Goal: Communication & Community: Answer question/provide support

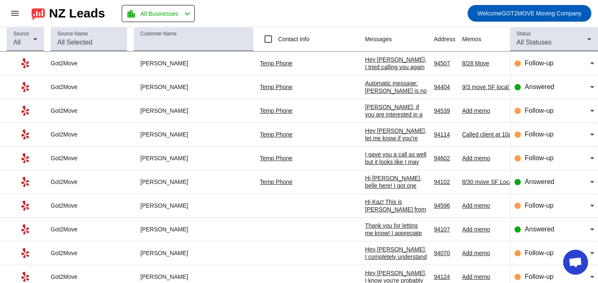
click at [365, 69] on div "Hey [PERSON_NAME], I tried calling you again since your request is last-minute.…" at bounding box center [396, 93] width 62 height 75
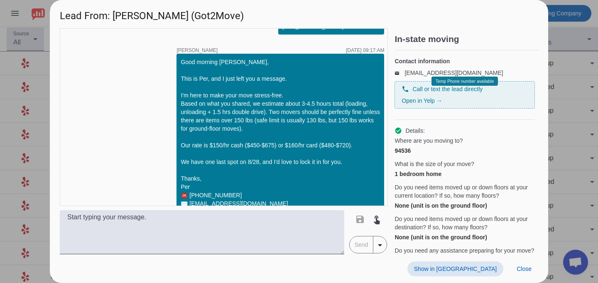
scroll to position [325, 0]
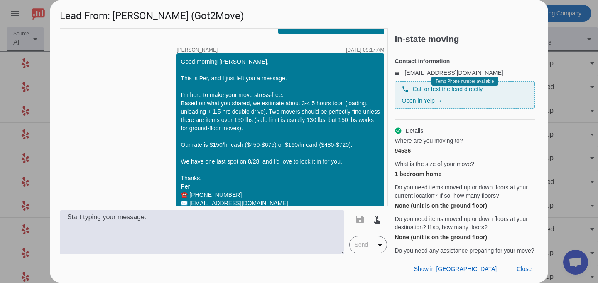
click at [561, 40] on div at bounding box center [299, 141] width 598 height 283
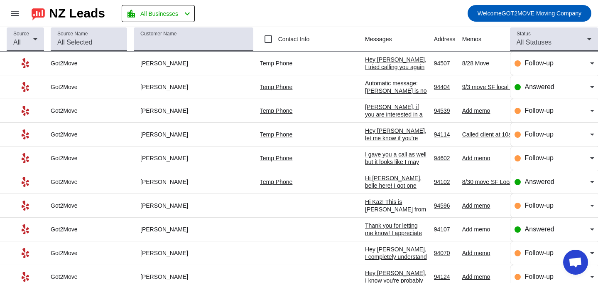
click at [365, 67] on div "Hey [PERSON_NAME], I tried calling you again since your request is last-minute.…" at bounding box center [396, 93] width 62 height 75
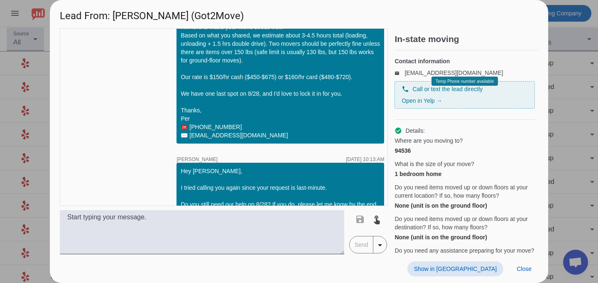
scroll to position [448, 0]
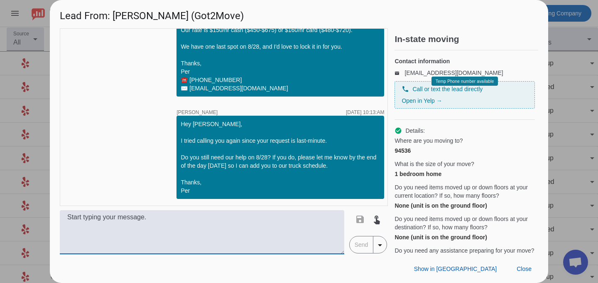
click at [203, 235] on textarea at bounding box center [202, 232] width 285 height 44
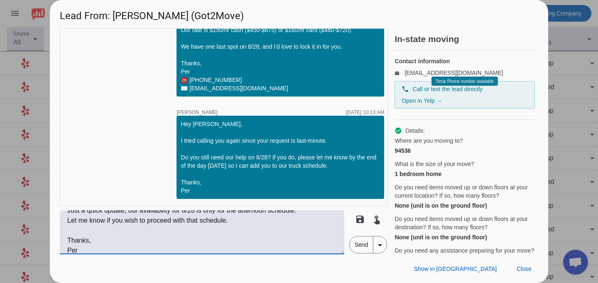
click at [163, 230] on textarea "Hi [PERSON_NAME], Just a quick update, our availability for 8/28 is only for th…" at bounding box center [202, 232] width 285 height 44
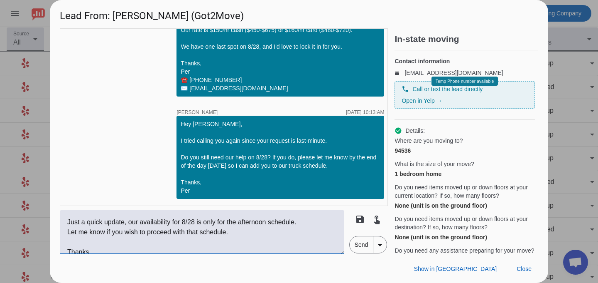
scroll to position [12, 0]
click at [300, 224] on textarea "Hi [PERSON_NAME], Just a quick update, our availability for 8/28 is only for th…" at bounding box center [202, 232] width 285 height 44
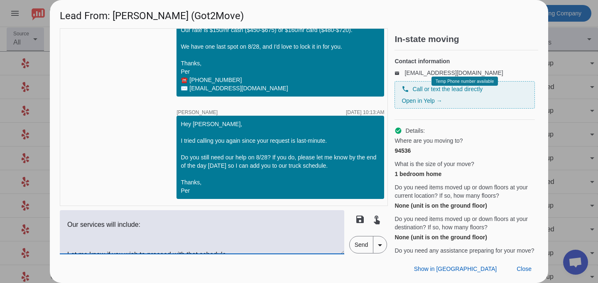
scroll to position [30, 0]
drag, startPoint x: 145, startPoint y: 238, endPoint x: 62, endPoint y: 239, distance: 83.5
click at [62, 239] on textarea "Hi [PERSON_NAME], Just a quick update, our availability for 8/28 is only for th…" at bounding box center [202, 232] width 285 height 44
paste textarea "Professional movers and one truck Furniture disassembly and reassembly Furnitur…"
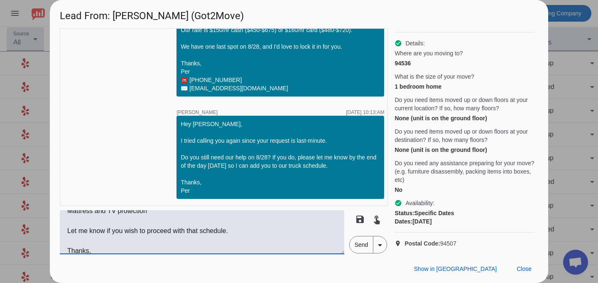
scroll to position [96, 0]
type textarea "Hi [PERSON_NAME], Just a quick update, our availability for 8/28 is only for th…"
click at [359, 247] on span "Send" at bounding box center [362, 244] width 24 height 17
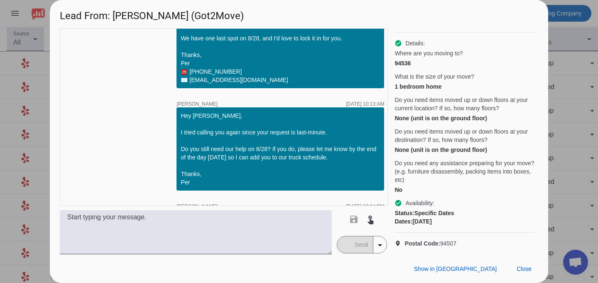
scroll to position [609, 0]
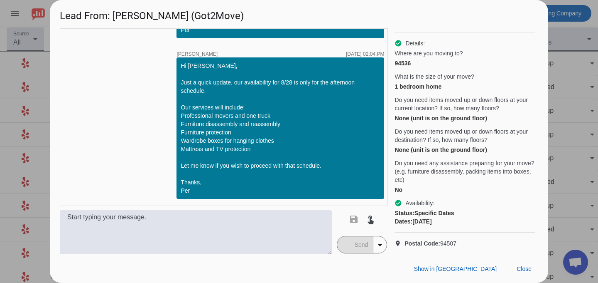
click at [567, 90] on div at bounding box center [299, 141] width 598 height 283
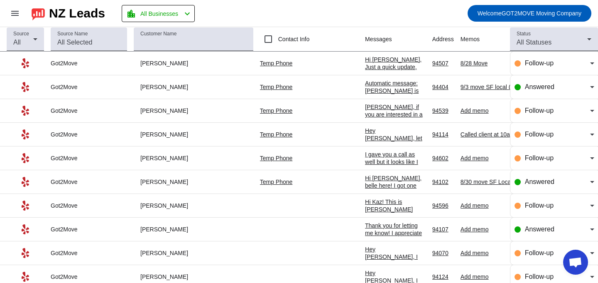
click at [365, 62] on div "Hi [PERSON_NAME], Just a quick update, our availability for 8/28 is only for th…" at bounding box center [395, 123] width 61 height 135
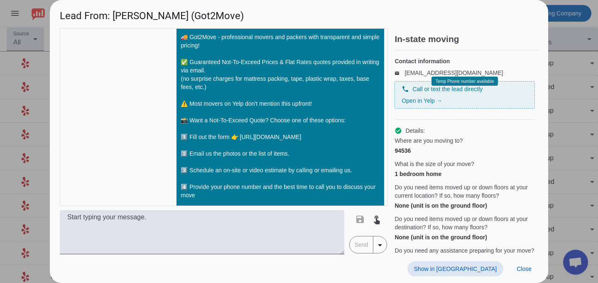
scroll to position [0, 0]
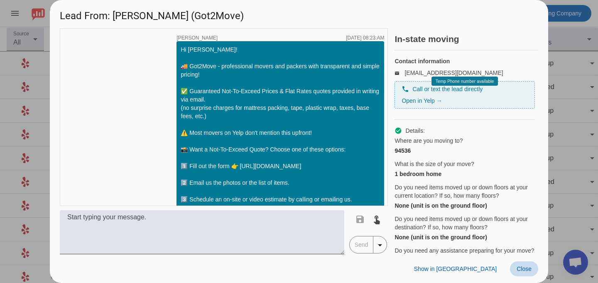
click at [526, 272] on span at bounding box center [524, 268] width 28 height 15
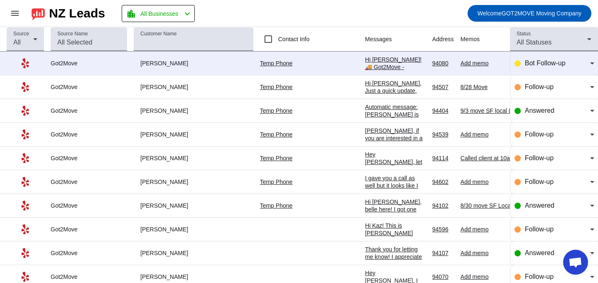
click at [365, 62] on div "Hi [PERSON_NAME]! 🚚 Got2Move - professional movers and packers with transparent…" at bounding box center [395, 209] width 61 height 307
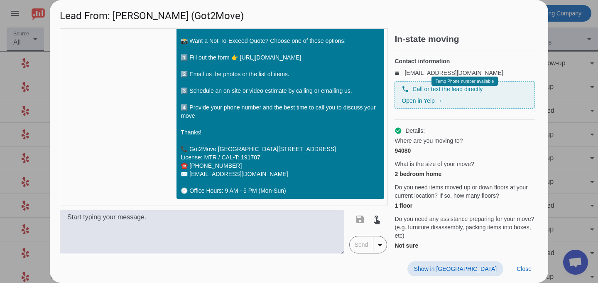
scroll to position [121, 0]
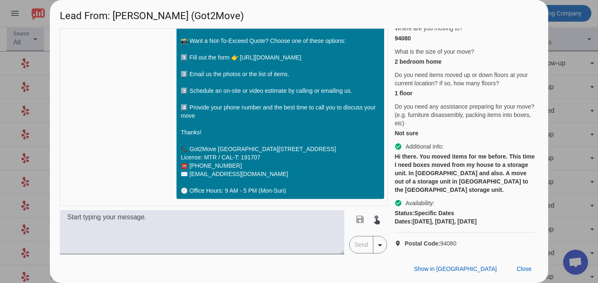
click at [446, 242] on span "Postal Code: 94080" at bounding box center [431, 243] width 52 height 8
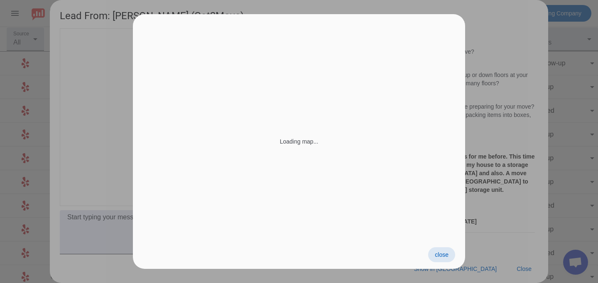
click at [446, 242] on div "close" at bounding box center [299, 254] width 332 height 29
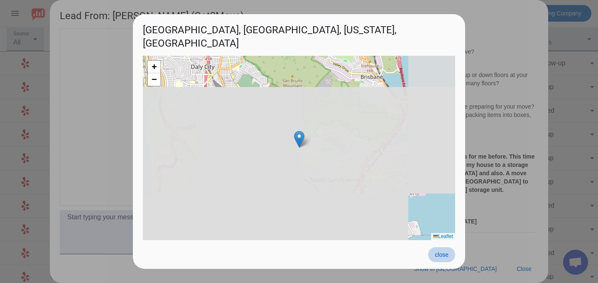
click at [442, 255] on span "close" at bounding box center [442, 254] width 14 height 7
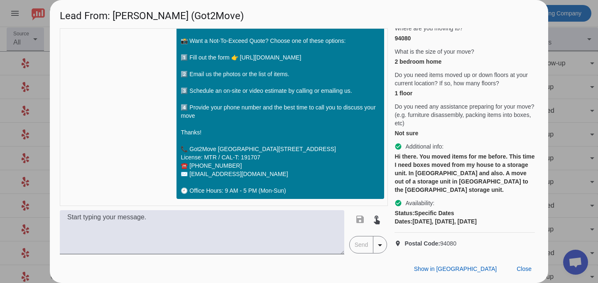
click at [403, 40] on div "94080" at bounding box center [465, 38] width 140 height 8
copy div "94080"
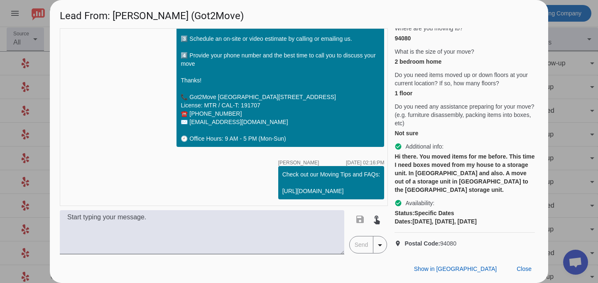
scroll to position [169, 0]
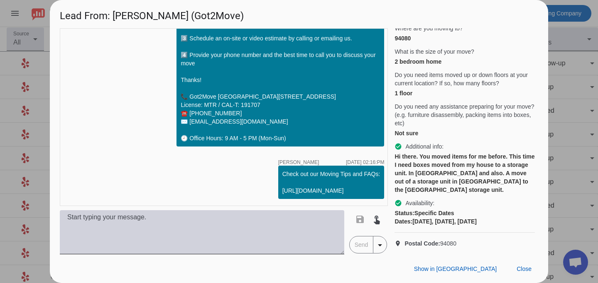
click at [280, 229] on textarea at bounding box center [202, 232] width 285 height 44
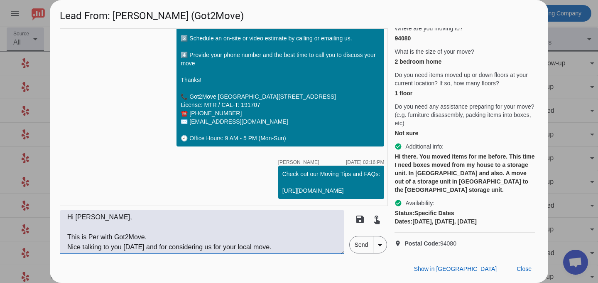
scroll to position [7, 0]
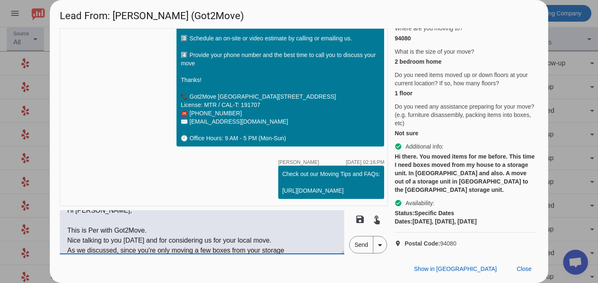
click at [209, 250] on textarea "Hi [PERSON_NAME], This is Per with Got2Move. Nice talking to you [DATE] and for…" at bounding box center [202, 232] width 285 height 44
click at [216, 250] on textarea "Hi [PERSON_NAME], This is Per with Got2Move. Nice talking to you [DATE] and for…" at bounding box center [202, 232] width 285 height 44
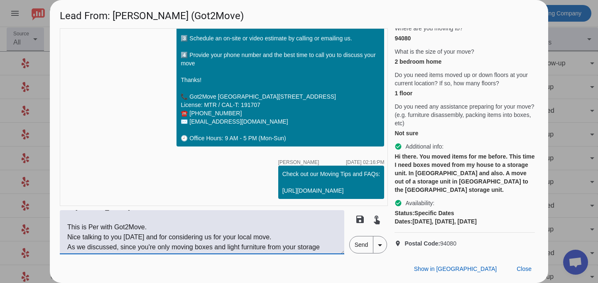
click at [324, 244] on textarea "Hi [PERSON_NAME], This is Per with Got2Move. Nice talking to you [DATE] and for…" at bounding box center [202, 232] width 285 height 44
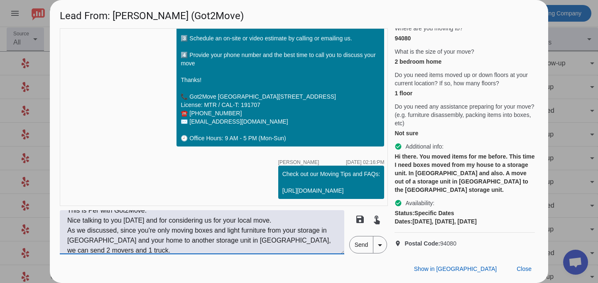
scroll to position [37, 0]
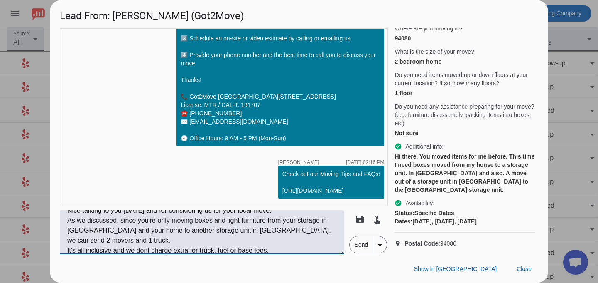
click at [112, 249] on textarea "Hi [PERSON_NAME], This is Per with Got2Move. Nice talking to you [DATE] and for…" at bounding box center [202, 232] width 285 height 44
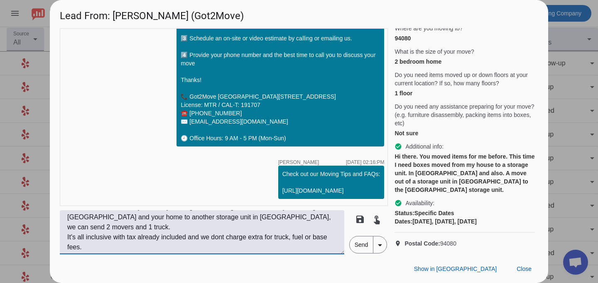
click at [211, 248] on textarea "Hi [PERSON_NAME], This is Per with Got2Move. Nice talking to you [DATE] and for…" at bounding box center [202, 232] width 285 height 44
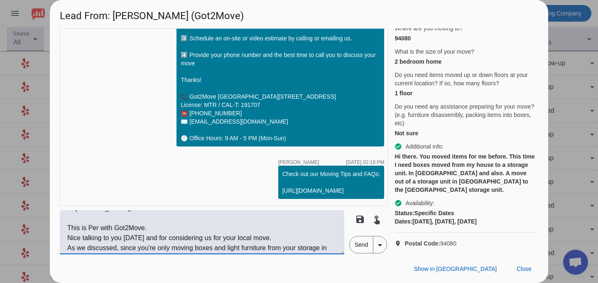
scroll to position [0, 0]
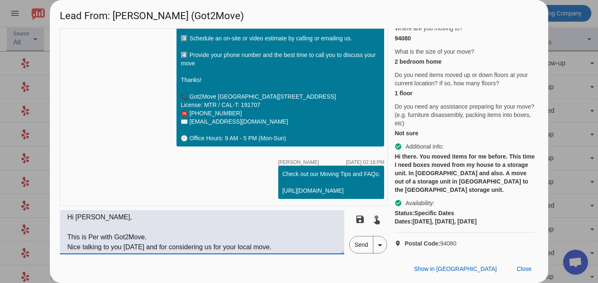
drag, startPoint x: 330, startPoint y: 235, endPoint x: 280, endPoint y: 192, distance: 66.3
click at [280, 192] on div "timer close [PERSON_NAME] [DATE] 02:05:PM Hi [PERSON_NAME]! 🚚 Got2Move - profes…" at bounding box center [224, 141] width 328 height 226
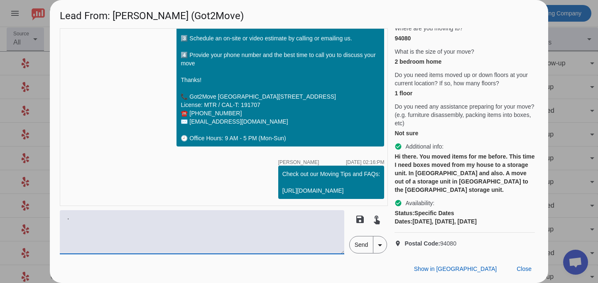
click at [229, 234] on textarea "." at bounding box center [202, 232] width 285 height 44
paste textarea "Hi [PERSON_NAME],This is Per from Got2Move. It was great talking to you [DATE],…"
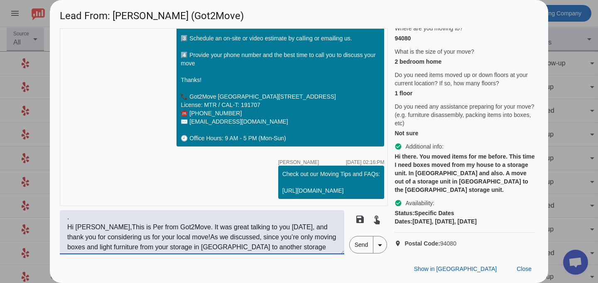
click at [94, 226] on textarea ". Hi [PERSON_NAME],This is Per from Got2Move. It was great talking to you [DATE…" at bounding box center [202, 232] width 285 height 44
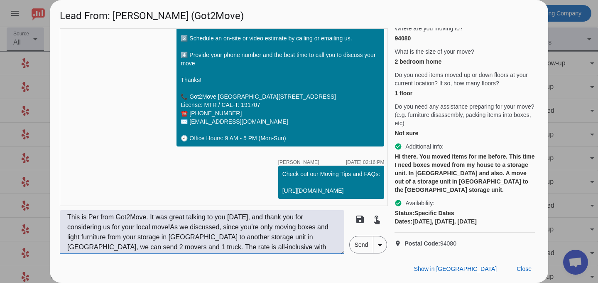
scroll to position [30, 0]
click at [150, 218] on textarea ". Hi [PERSON_NAME], This is Per from Got2Move. It was great talking to you [DAT…" at bounding box center [202, 232] width 285 height 44
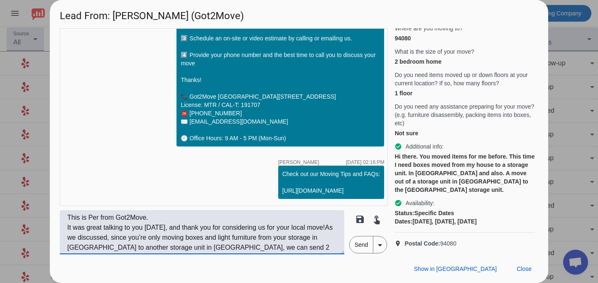
scroll to position [39, 0]
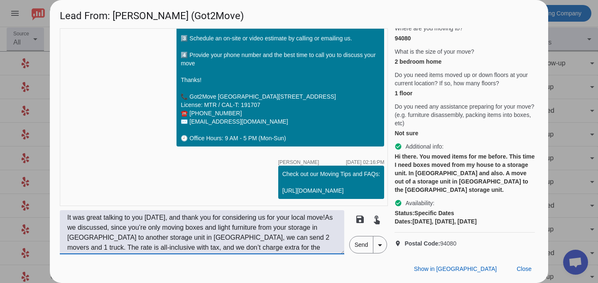
click at [325, 217] on textarea ". Hi [PERSON_NAME], This is Per from Got2Move. It was great talking to you [DAT…" at bounding box center [202, 232] width 285 height 44
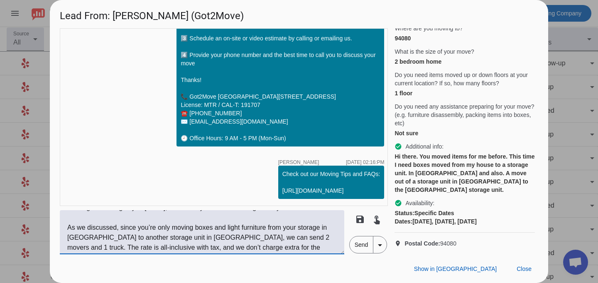
scroll to position [59, 0]
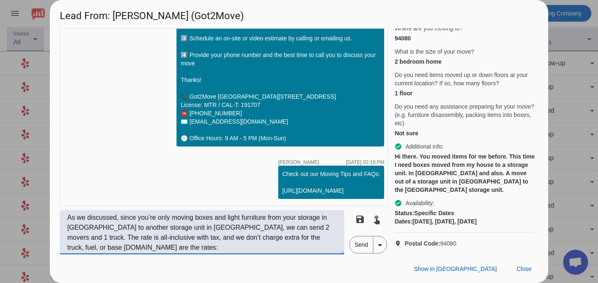
click at [101, 225] on textarea ". Hi [PERSON_NAME], This is Per from Got2Move. It was great talking to you [DAT…" at bounding box center [202, 232] width 285 height 44
drag, startPoint x: 128, startPoint y: 238, endPoint x: 321, endPoint y: 192, distance: 198.2
click at [128, 238] on textarea ". Hi [PERSON_NAME], This is Per from Got2Move. It was great talking to you [DAT…" at bounding box center [202, 232] width 285 height 44
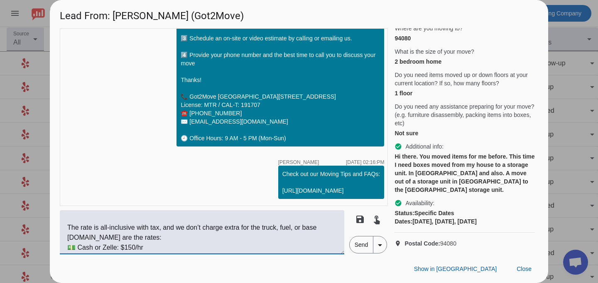
scroll to position [91, 0]
click at [155, 234] on textarea ". Hi [PERSON_NAME], This is Per from Got2Move. It was great talking to you [DAT…" at bounding box center [202, 232] width 285 height 44
click at [83, 236] on textarea ". Hi [PERSON_NAME], This is Per from Got2Move. It was great talking to you [DAT…" at bounding box center [202, 232] width 285 height 44
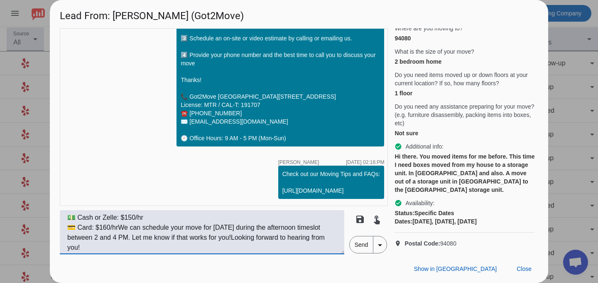
scroll to position [131, 0]
click at [118, 225] on textarea ". Hi [PERSON_NAME], This is Per from Got2Move. It was great talking to you [DAT…" at bounding box center [202, 232] width 285 height 44
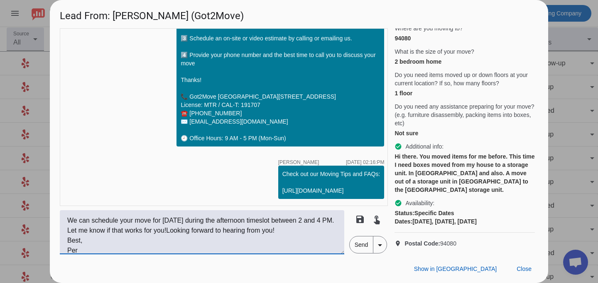
scroll to position [157, 0]
click at [88, 231] on textarea ". Hi [PERSON_NAME], This is Per from Got2Move. It was great talking to you [DAT…" at bounding box center [202, 232] width 285 height 44
drag, startPoint x: 86, startPoint y: 230, endPoint x: 308, endPoint y: 231, distance: 221.1
click at [308, 231] on textarea ". Hi [PERSON_NAME], This is Per from Got2Move. It was great talking to you [DAT…" at bounding box center [202, 232] width 285 height 44
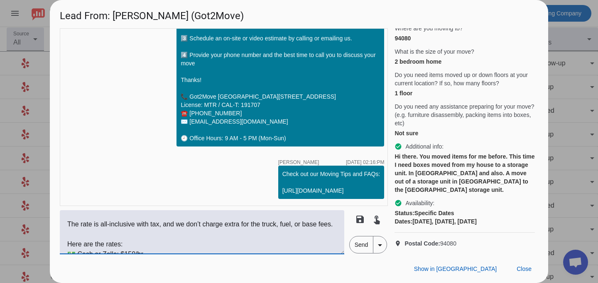
scroll to position [94, 0]
click at [304, 222] on textarea ". Hi [PERSON_NAME], This is Per from Got2Move. It was great talking to you [DAT…" at bounding box center [202, 232] width 285 height 44
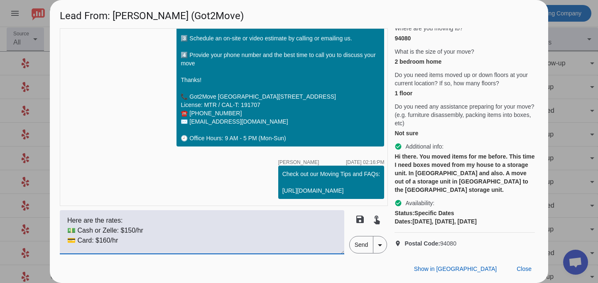
scroll to position [103, 0]
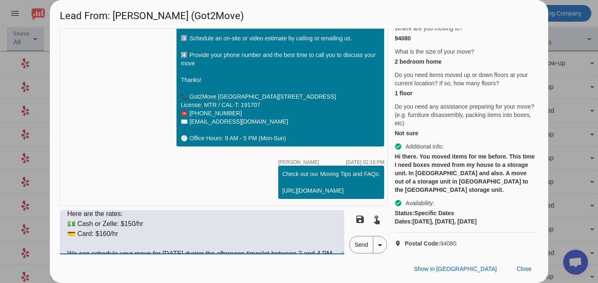
click at [241, 248] on textarea ". Hi [PERSON_NAME], This is Per from Got2Move. It was great talking to you [DAT…" at bounding box center [202, 232] width 285 height 44
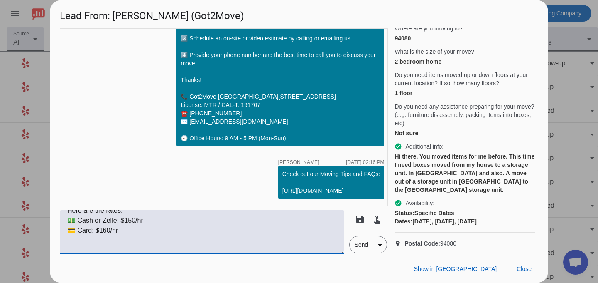
paste textarea "The rate is all-inclusive with tax, and we don’t charge extra for the truck, fu…"
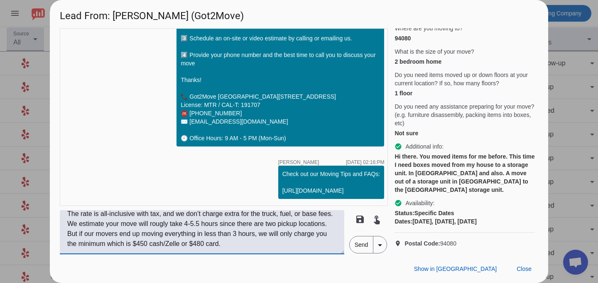
scroll to position [143, 0]
click at [337, 217] on textarea ". Hi [PERSON_NAME], This is Per from Got2Move. It was great talking to you [DAT…" at bounding box center [202, 232] width 285 height 44
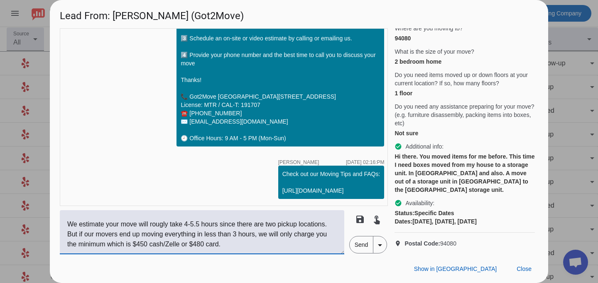
paste textarea "We only charge for the actual time used, rounded to 15-minute increments after …"
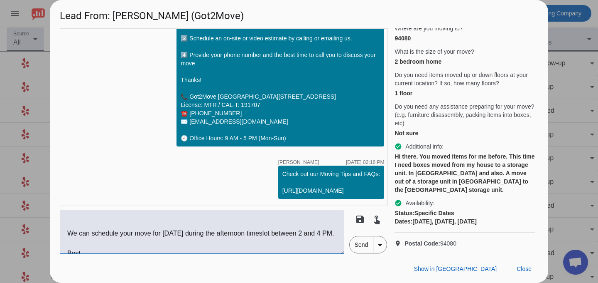
scroll to position [203, 0]
click at [175, 225] on textarea ". Hi [PERSON_NAME], This is Per from Got2Move. It was great talking to you [DAT…" at bounding box center [202, 232] width 285 height 44
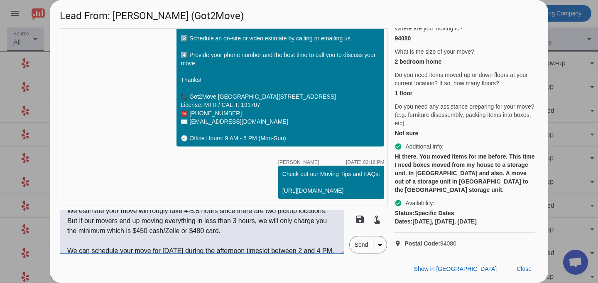
scroll to position [175, 0]
click at [190, 242] on textarea ". Hi [PERSON_NAME], This is Per from Got2Move. It was great talking to you [DAT…" at bounding box center [202, 232] width 285 height 44
click at [188, 255] on div "Show in Yelp Close" at bounding box center [299, 268] width 499 height 29
click at [189, 249] on textarea ". Hi [PERSON_NAME], This is Per from Got2Move. It was great talking to you [DAT…" at bounding box center [202, 232] width 285 height 44
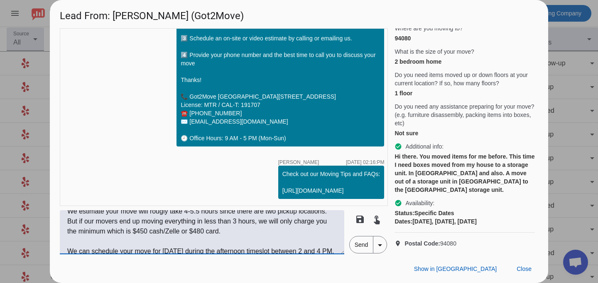
click at [189, 249] on textarea ". Hi [PERSON_NAME], This is Per from Got2Move. It was great talking to you [DAT…" at bounding box center [202, 232] width 285 height 44
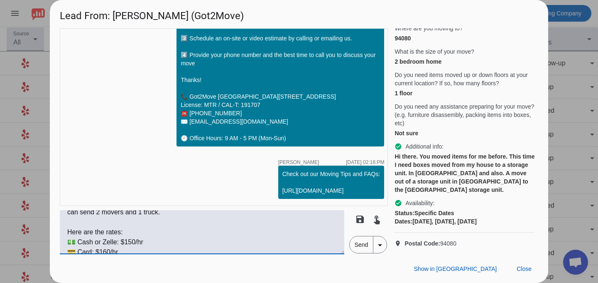
scroll to position [63, 0]
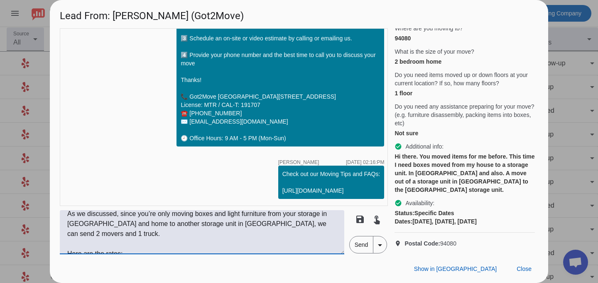
click at [221, 233] on textarea ". Hi [PERSON_NAME], This is Per from Got2Move. It was great talking to you [DAT…" at bounding box center [202, 232] width 285 height 44
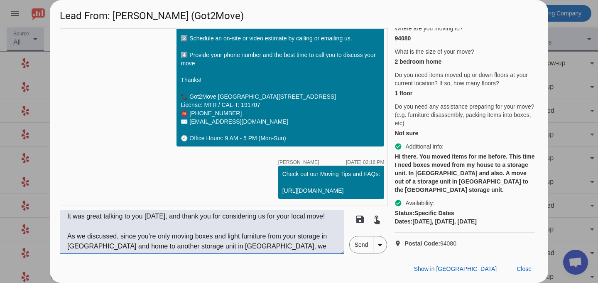
scroll to position [42, 0]
click at [211, 226] on textarea ". Hi [PERSON_NAME], This is Per from Got2Move. It was great talking to you [DAT…" at bounding box center [202, 232] width 285 height 44
paste textarea "We can schedule your move for [DATE] during the afternoon timeslot between 2 an…"
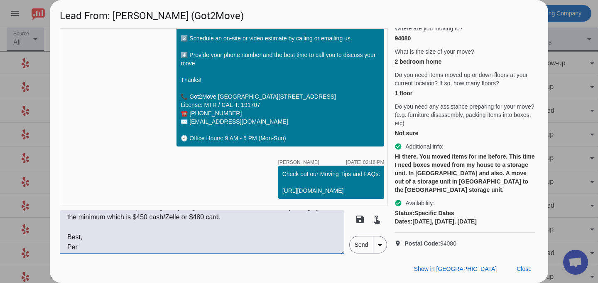
scroll to position [209, 0]
click at [209, 226] on textarea ". Hi [PERSON_NAME], This is Per from Got2Move. It was great talking to you [DAT…" at bounding box center [202, 232] width 285 height 44
type textarea ". Hi [PERSON_NAME], This is Per from Got2Move. It was great talking to you [DAT…"
click at [363, 247] on span "Send" at bounding box center [362, 244] width 24 height 17
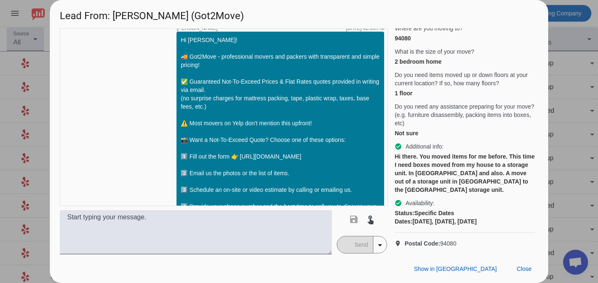
scroll to position [0, 0]
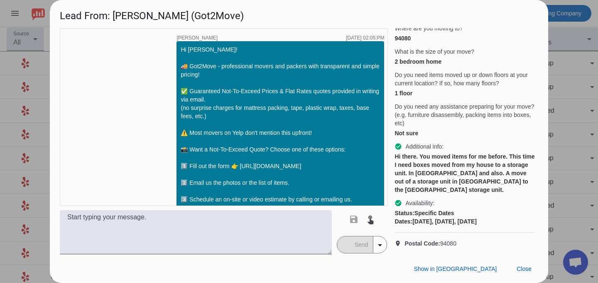
click at [573, 39] on div at bounding box center [299, 141] width 598 height 283
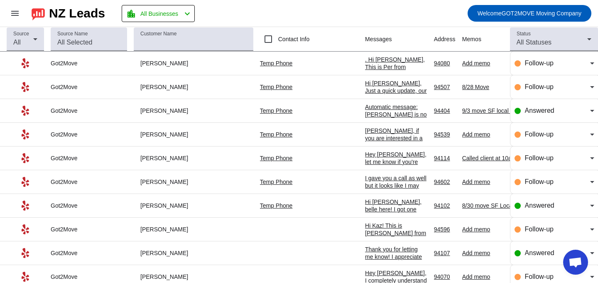
click at [463, 61] on div "Add memo" at bounding box center [525, 62] width 125 height 7
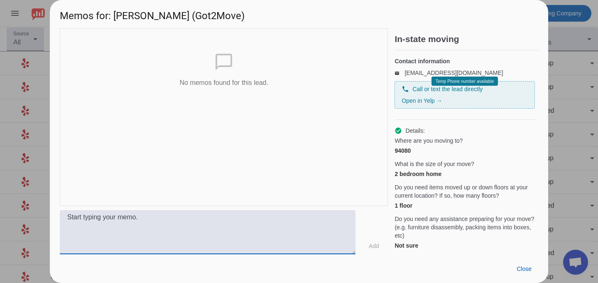
click at [252, 219] on textarea at bounding box center [208, 232] width 296 height 44
type textarea "C"
click at [217, 216] on textarea "Spoke with [PERSON_NAME] and sent a text message" at bounding box center [208, 232] width 296 height 44
paste textarea "[EMAIL_ADDRESS][DOMAIN_NAME] [PHONE_NUMBER]"
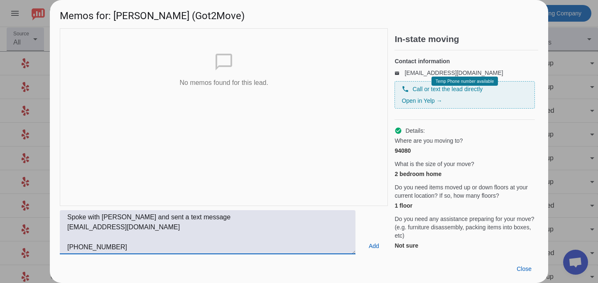
click at [130, 237] on textarea "Spoke with [PERSON_NAME] and sent a text message [EMAIL_ADDRESS][DOMAIN_NAME] […" at bounding box center [208, 232] width 296 height 44
type textarea "Spoke with [PERSON_NAME] and sent a text message [EMAIL_ADDRESS][DOMAIN_NAME] […"
click at [379, 251] on span at bounding box center [374, 245] width 27 height 15
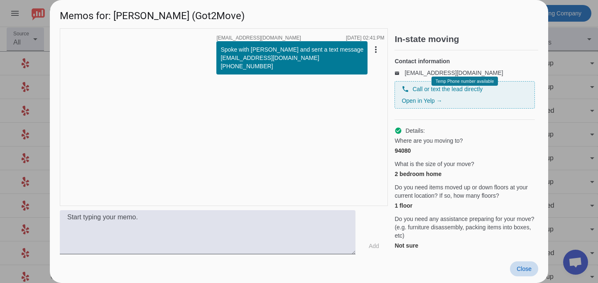
click at [528, 272] on span at bounding box center [524, 268] width 28 height 15
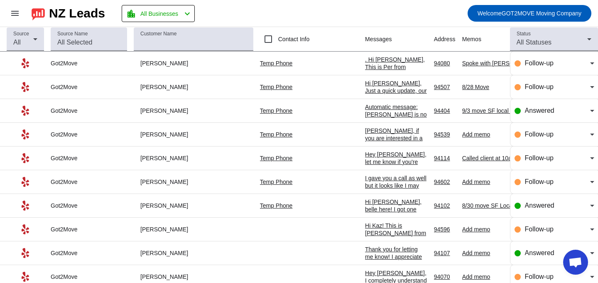
click at [365, 59] on div ". Hi [PERSON_NAME], This is Per from Got2Move. It was great talking to you [DAT…" at bounding box center [396, 220] width 62 height 329
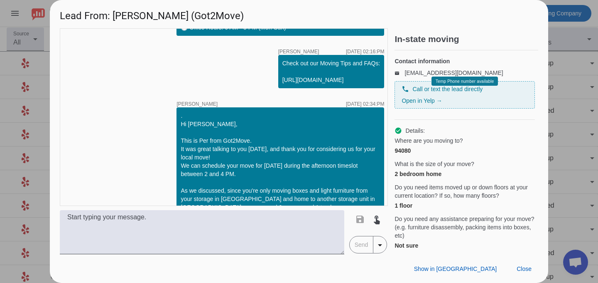
scroll to position [312, 0]
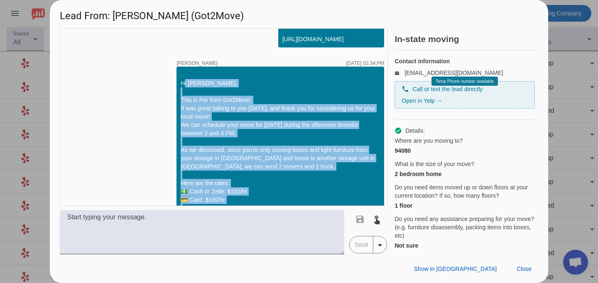
drag, startPoint x: 192, startPoint y: 192, endPoint x: 175, endPoint y: 94, distance: 99.5
click at [175, 94] on div "timer close [PERSON_NAME] [DATE] 02:05:PM Hi [PERSON_NAME]! 🚚 Got2Move - profes…" at bounding box center [224, 116] width 328 height 177
copy div "Hi [PERSON_NAME], This is Per from Got2Move. It was great talking to you [DATE]…"
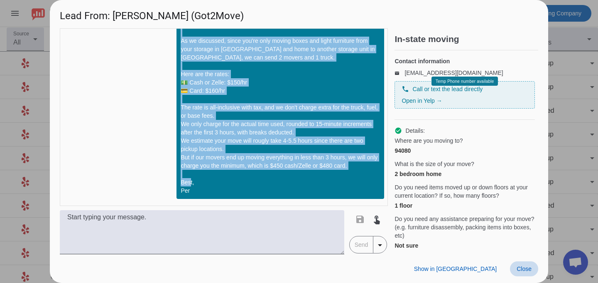
click at [525, 264] on span at bounding box center [524, 268] width 28 height 15
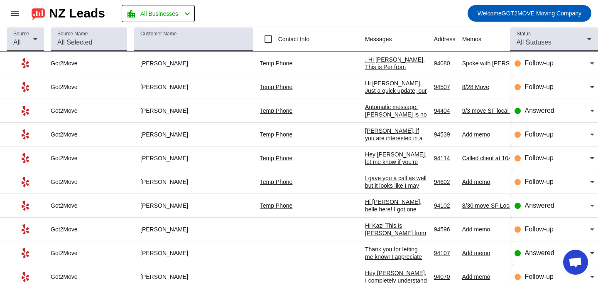
click at [365, 60] on div ". Hi [PERSON_NAME], This is Per from Got2Move. It was great talking to you [DAT…" at bounding box center [396, 220] width 62 height 329
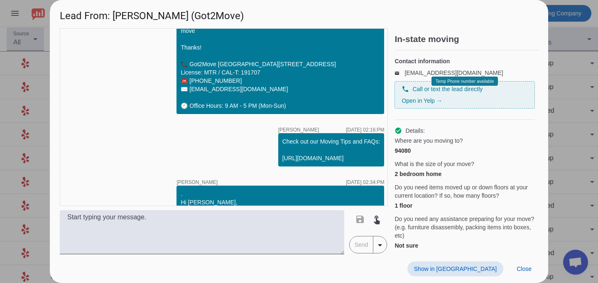
scroll to position [223, 0]
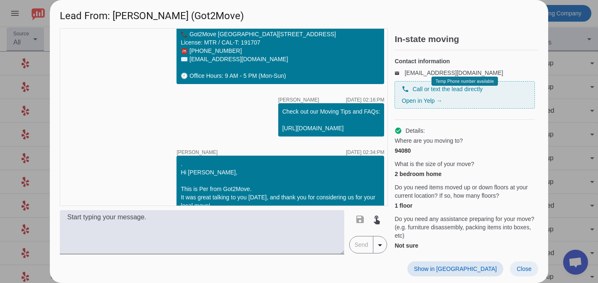
click at [523, 269] on span "Close" at bounding box center [524, 268] width 15 height 7
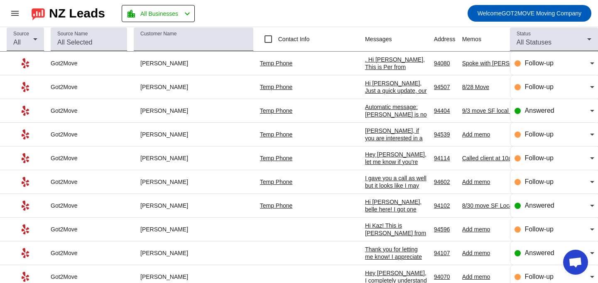
click at [365, 66] on div ". Hi [PERSON_NAME], This is Per from Got2Move. It was great talking to you [DAT…" at bounding box center [396, 220] width 62 height 329
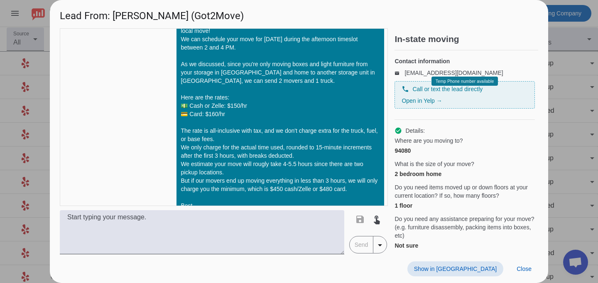
scroll to position [399, 0]
click at [519, 267] on span "Close" at bounding box center [524, 268] width 15 height 7
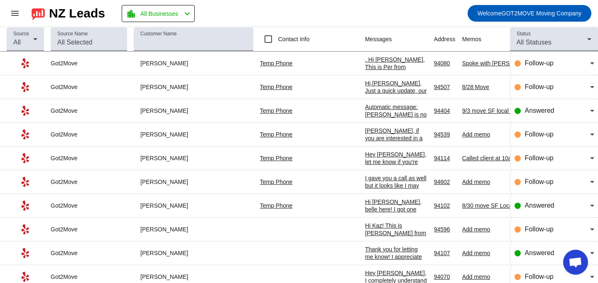
click at [480, 62] on div "Spoke with [PERSON_NAME] and sent a text message [EMAIL_ADDRESS][DOMAIN_NAME] […" at bounding box center [525, 62] width 125 height 7
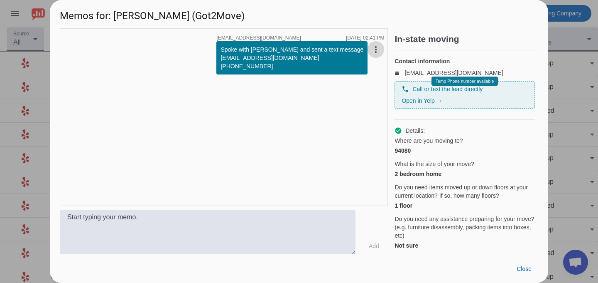
click at [379, 48] on mat-icon "more_vert" at bounding box center [376, 49] width 10 height 10
click at [324, 130] on div at bounding box center [299, 141] width 598 height 283
click at [524, 264] on span at bounding box center [524, 268] width 28 height 15
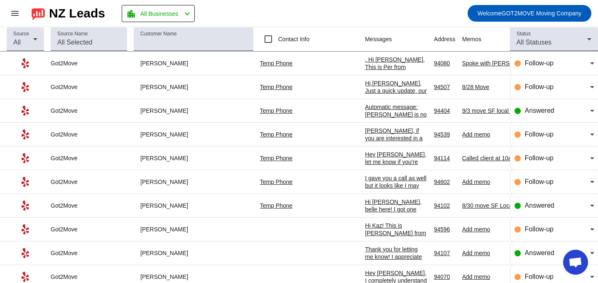
click at [463, 66] on div "Spoke with [PERSON_NAME] and sent a text message [EMAIL_ADDRESS][DOMAIN_NAME] […" at bounding box center [525, 62] width 125 height 7
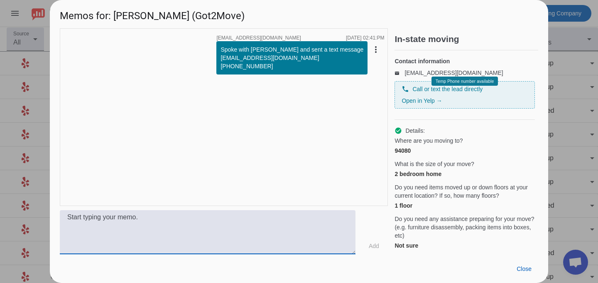
click at [222, 227] on textarea at bounding box center [208, 232] width 296 height 44
type textarea "Entered in CRM"
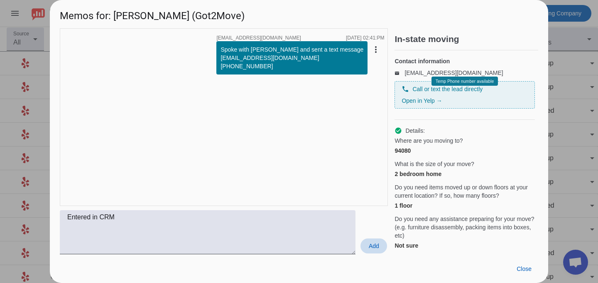
click at [379, 242] on span "Add" at bounding box center [374, 245] width 10 height 8
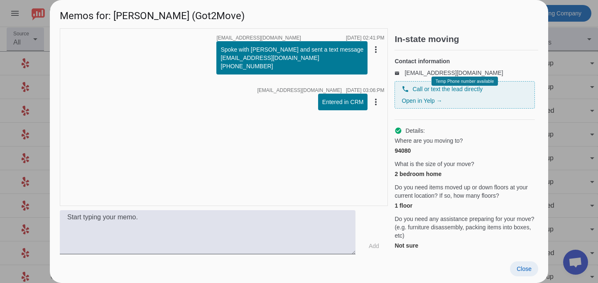
click at [525, 271] on span "Close" at bounding box center [524, 268] width 15 height 7
